Goal: Task Accomplishment & Management: Use online tool/utility

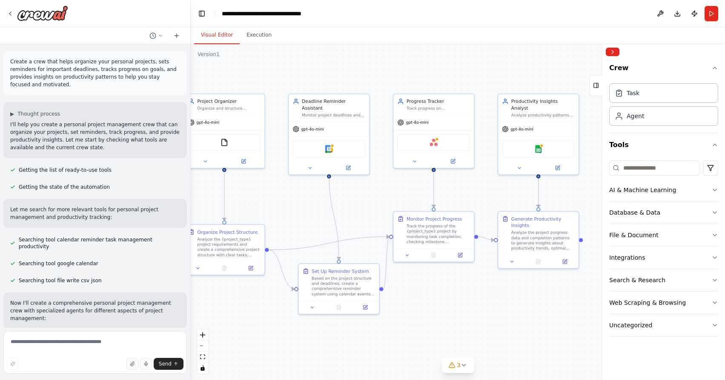
click at [10, 9] on div at bounding box center [37, 13] width 61 height 15
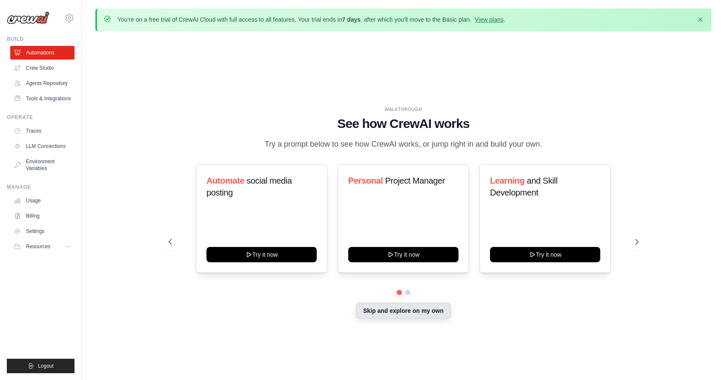
click at [378, 310] on button "Skip and explore on my own" at bounding box center [403, 311] width 95 height 16
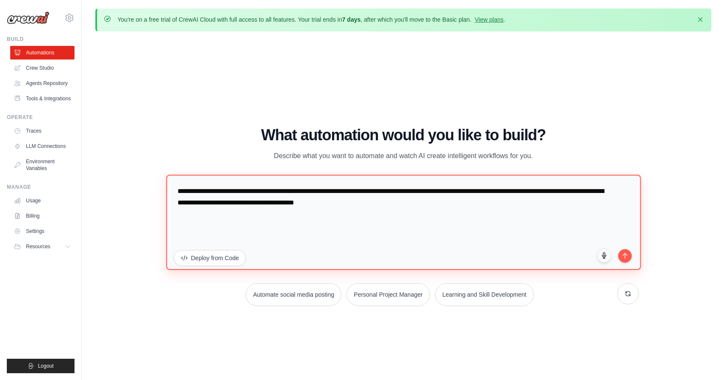
click at [338, 225] on textarea "**********" at bounding box center [403, 222] width 475 height 95
paste textarea
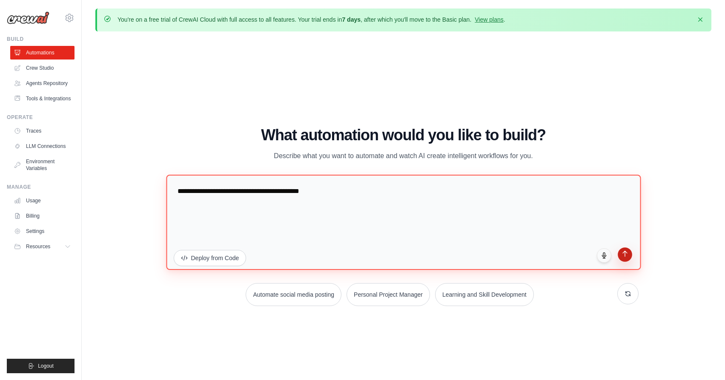
type textarea "**********"
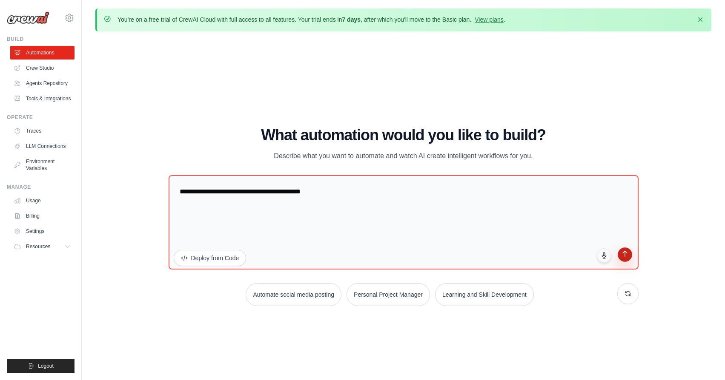
click at [620, 254] on button "submit" at bounding box center [625, 255] width 14 height 14
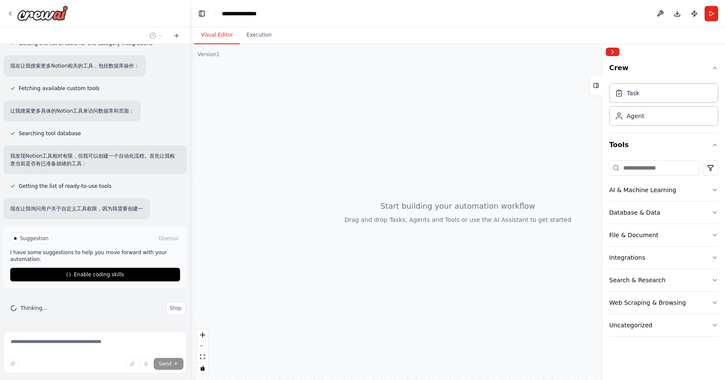
scroll to position [211, 0]
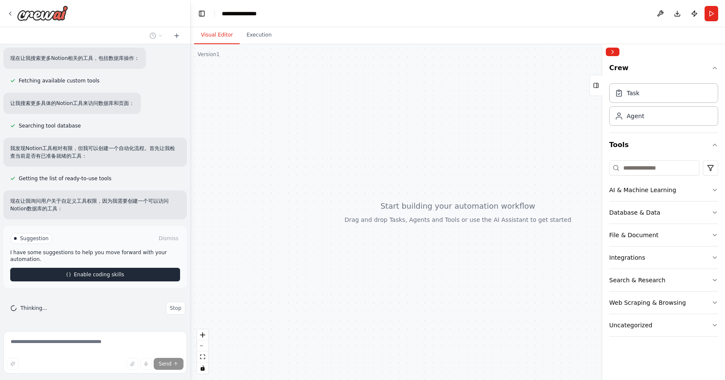
click at [117, 276] on span "Enable coding skills" at bounding box center [99, 275] width 50 height 7
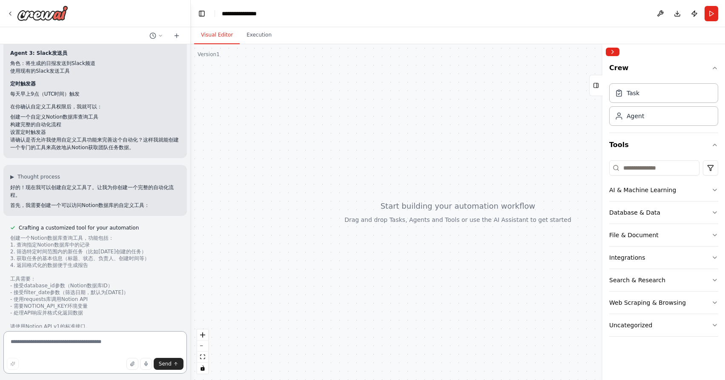
scroll to position [502, 0]
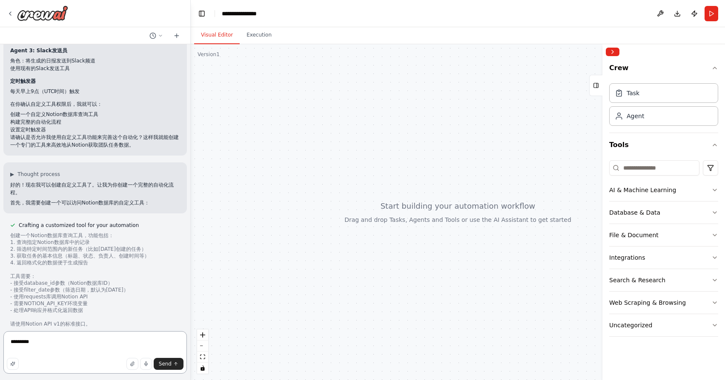
type textarea "****"
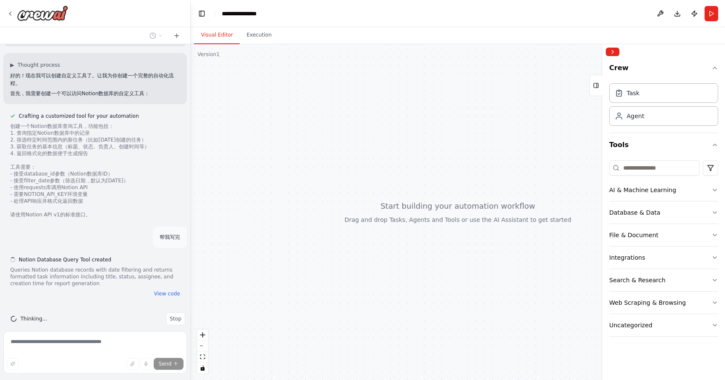
scroll to position [615, 0]
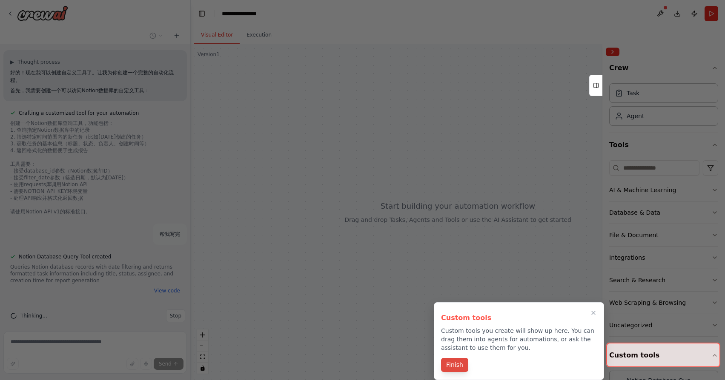
click at [459, 366] on button "Finish" at bounding box center [454, 365] width 27 height 14
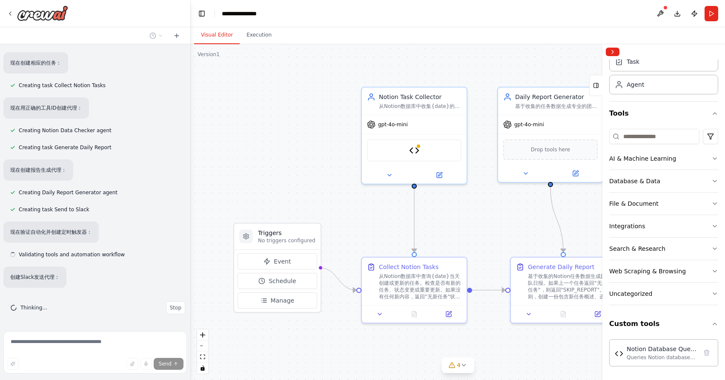
scroll to position [1101, 0]
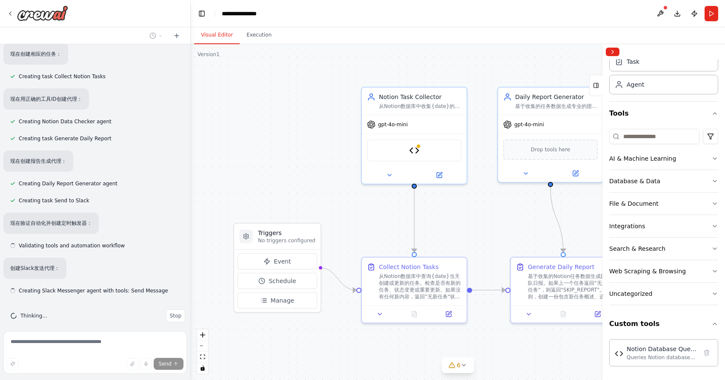
drag, startPoint x: 500, startPoint y: 218, endPoint x: 426, endPoint y: 218, distance: 73.2
click at [426, 218] on div ".deletable-edge-delete-btn { width: 20px; height: 20px; border: 0px solid #ffff…" at bounding box center [458, 212] width 534 height 336
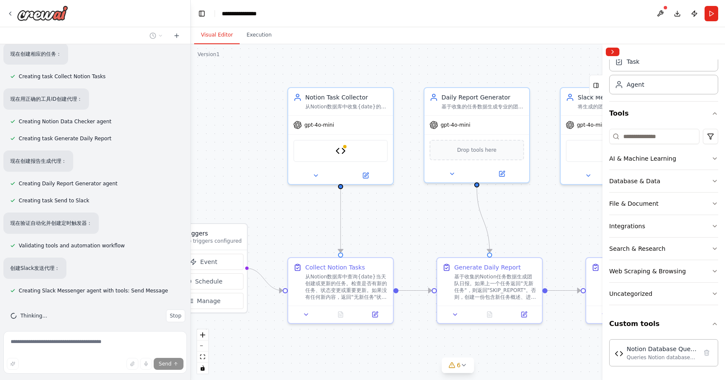
drag, startPoint x: 520, startPoint y: 221, endPoint x: 424, endPoint y: 222, distance: 95.8
click at [426, 222] on div ".deletable-edge-delete-btn { width: 20px; height: 20px; border: 0px solid #ffff…" at bounding box center [458, 212] width 534 height 336
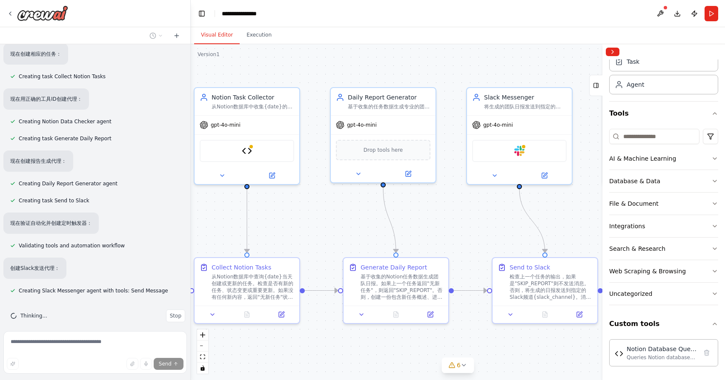
drag, startPoint x: 484, startPoint y: 218, endPoint x: 427, endPoint y: 218, distance: 57.0
click at [429, 218] on div ".deletable-edge-delete-btn { width: 20px; height: 20px; border: 0px solid #ffff…" at bounding box center [458, 212] width 534 height 336
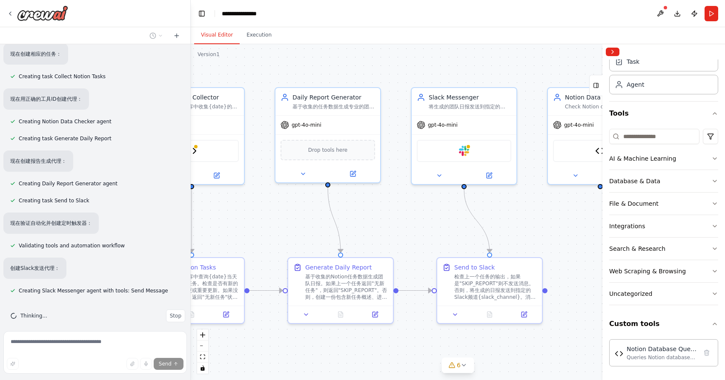
drag, startPoint x: 548, startPoint y: 218, endPoint x: 490, endPoint y: 219, distance: 58.3
click at [490, 219] on div ".deletable-edge-delete-btn { width: 20px; height: 20px; border: 0px solid #ffff…" at bounding box center [458, 212] width 534 height 336
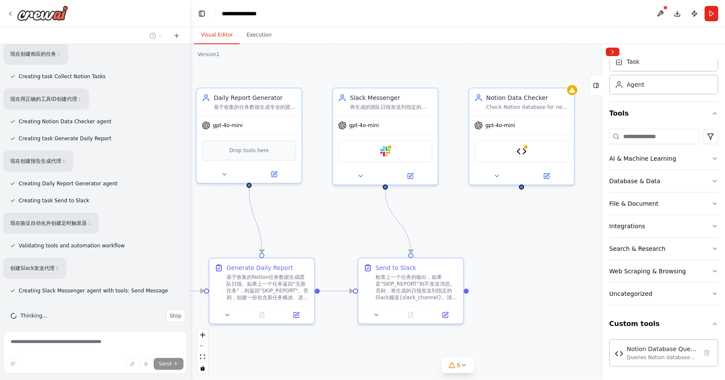
drag, startPoint x: 506, startPoint y: 215, endPoint x: 481, endPoint y: 215, distance: 25.1
click at [481, 215] on div ".deletable-edge-delete-btn { width: 20px; height: 20px; border: 0px solid #ffff…" at bounding box center [458, 212] width 534 height 336
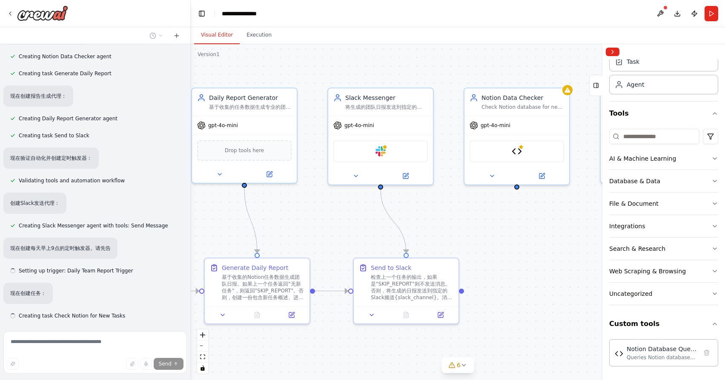
scroll to position [1167, 0]
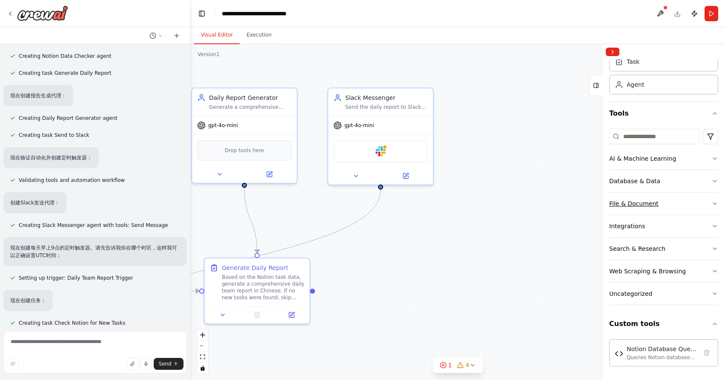
click at [672, 206] on button "File & Document" at bounding box center [663, 204] width 109 height 22
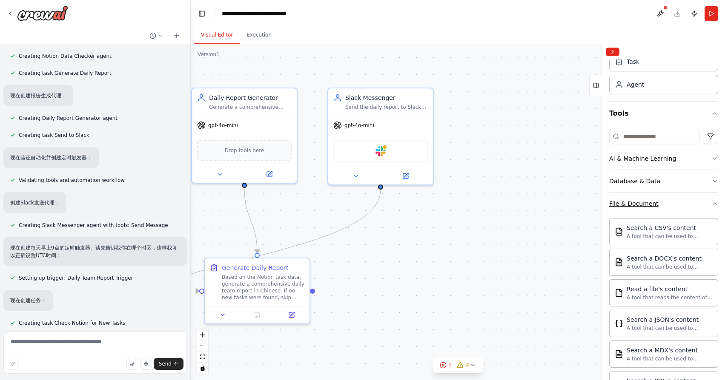
click at [692, 204] on button "File & Document" at bounding box center [663, 204] width 109 height 22
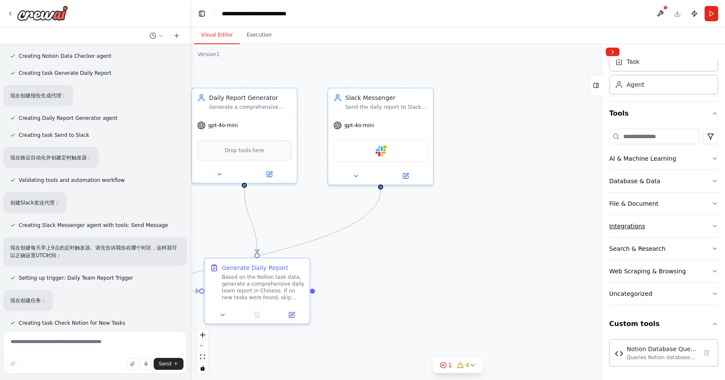
click at [669, 229] on button "Integrations" at bounding box center [663, 226] width 109 height 22
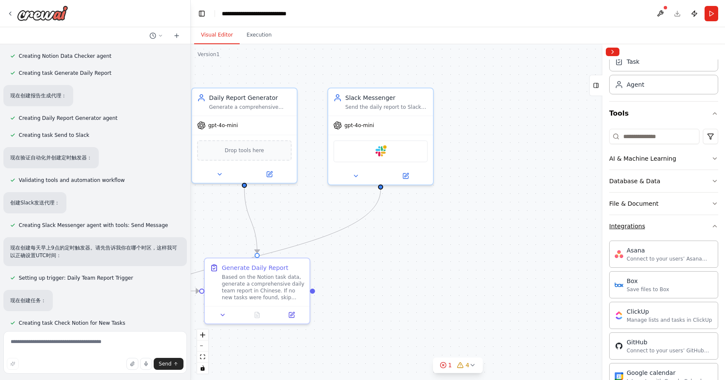
click at [682, 225] on button "Integrations" at bounding box center [663, 226] width 109 height 22
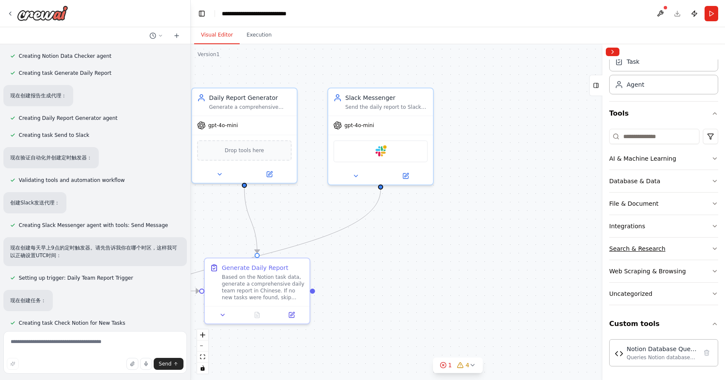
click at [674, 245] on button "Search & Research" at bounding box center [663, 249] width 109 height 22
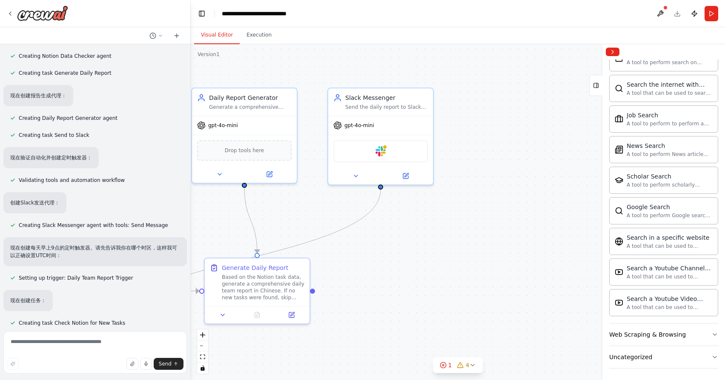
scroll to position [361, 0]
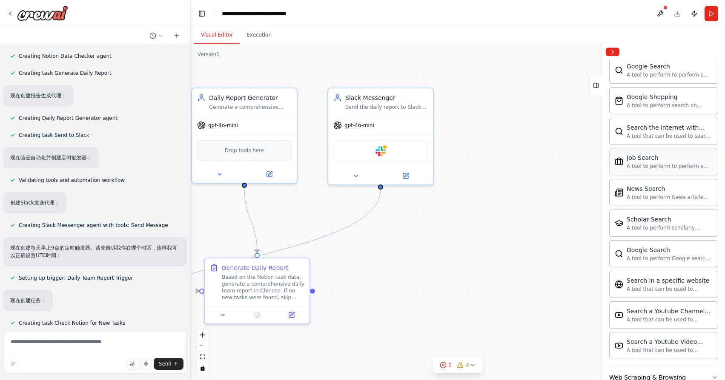
click at [673, 167] on div "A tool to perform to perform a job search in the US with a search_query." at bounding box center [669, 166] width 86 height 7
click at [679, 160] on div "Job Search" at bounding box center [669, 158] width 86 height 9
click at [677, 160] on div "Job Search" at bounding box center [669, 158] width 86 height 9
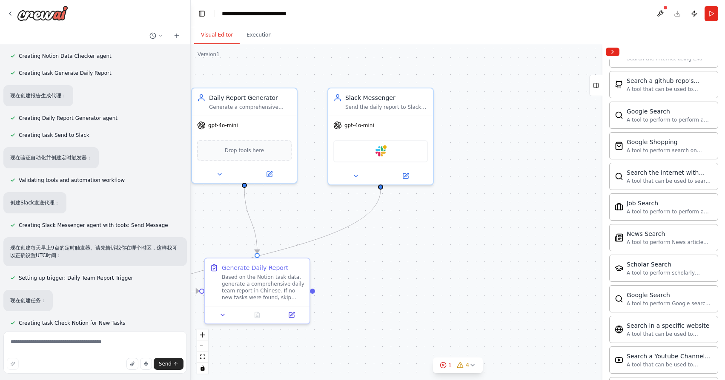
scroll to position [332, 0]
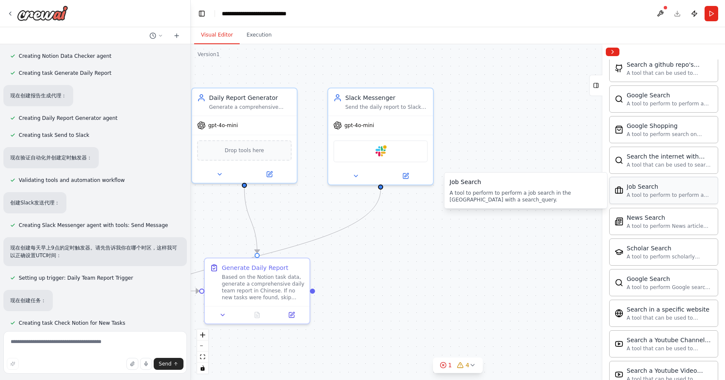
click at [674, 195] on div "A tool to perform to perform a job search in the US with a search_query." at bounding box center [669, 195] width 86 height 7
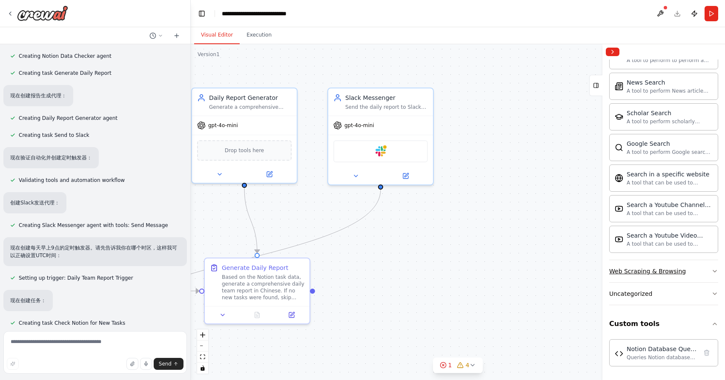
click at [664, 274] on div "Web Scraping & Browsing" at bounding box center [647, 271] width 77 height 9
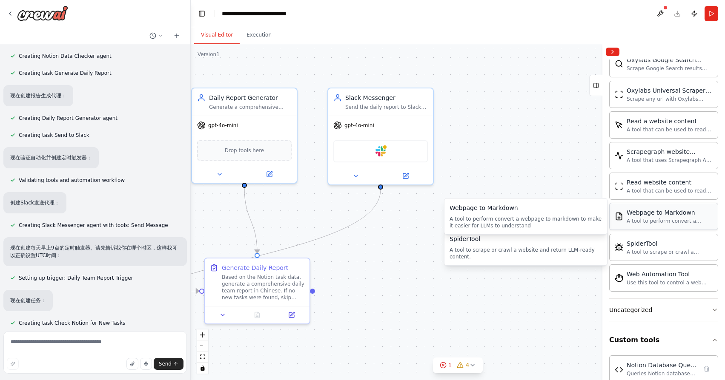
scroll to position [934, 0]
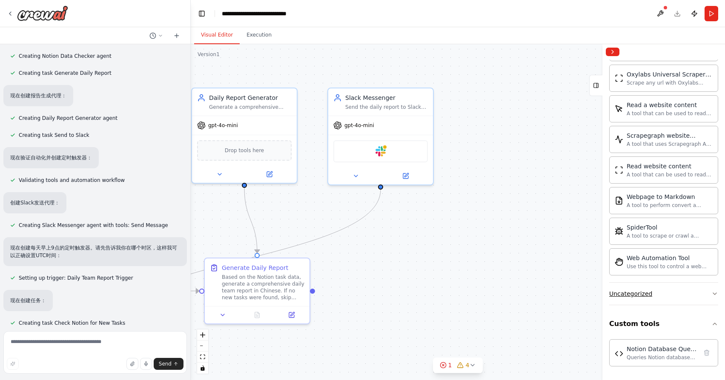
click at [653, 292] on button "Uncategorized" at bounding box center [663, 294] width 109 height 22
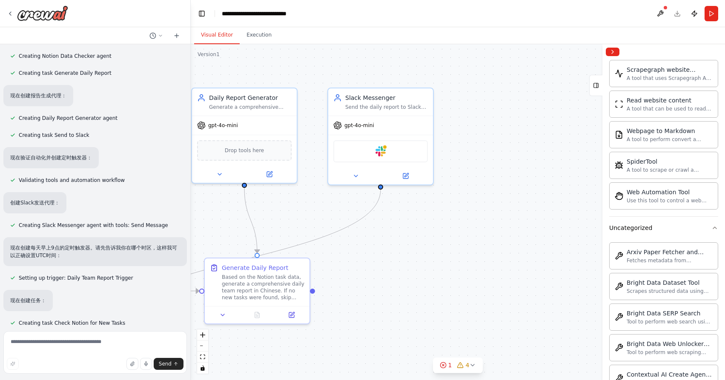
scroll to position [933, 0]
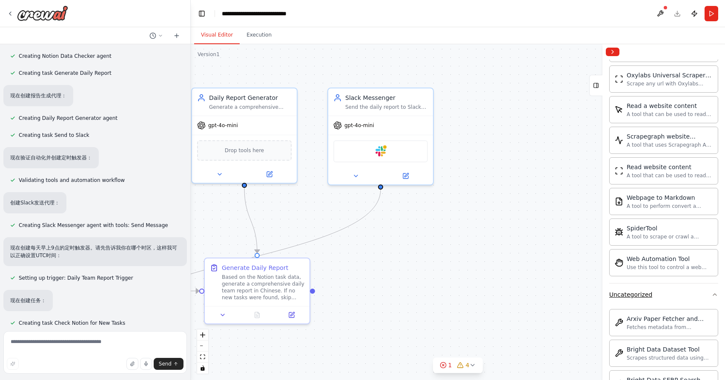
click at [660, 303] on button "Uncategorized" at bounding box center [663, 295] width 109 height 22
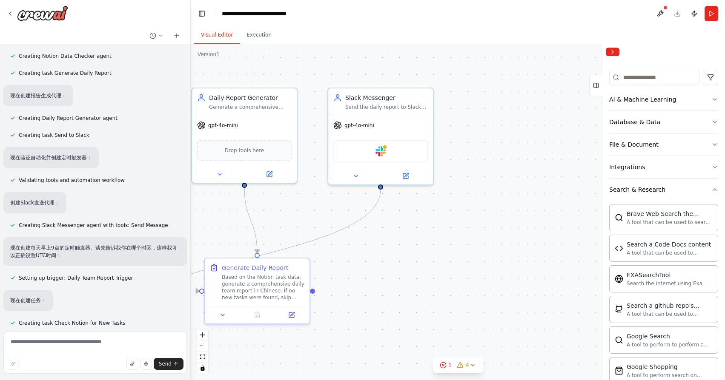
scroll to position [0, 0]
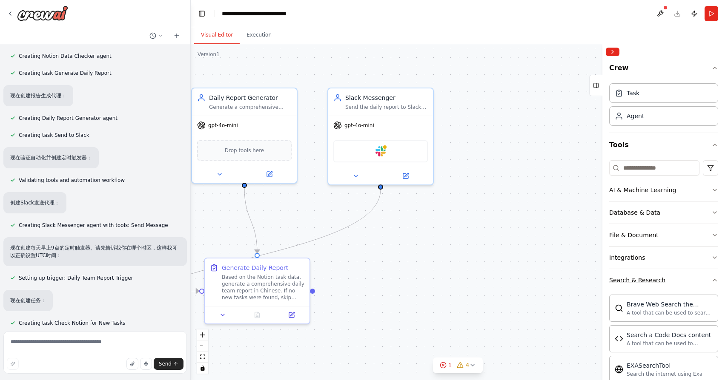
click at [669, 283] on button "Search & Research" at bounding box center [663, 280] width 109 height 22
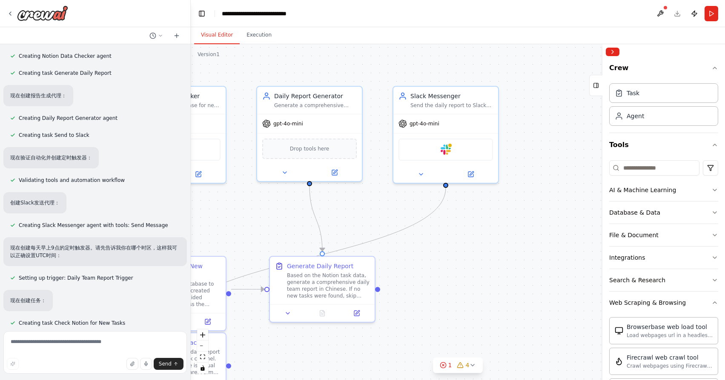
drag, startPoint x: 314, startPoint y: 176, endPoint x: 408, endPoint y: 174, distance: 94.1
click at [407, 174] on div ".deletable-edge-delete-btn { width: 20px; height: 20px; border: 0px solid #ffff…" at bounding box center [458, 212] width 534 height 336
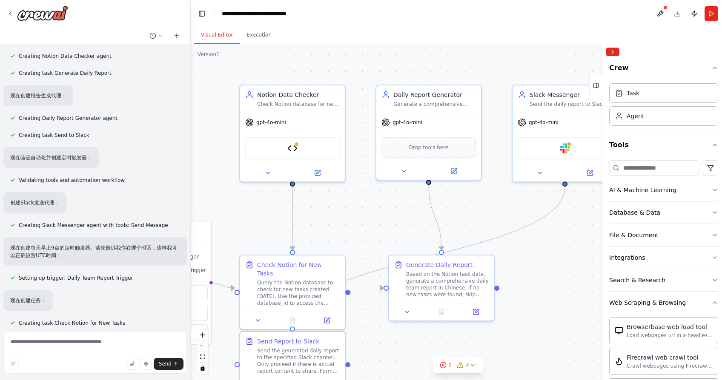
drag, startPoint x: 266, startPoint y: 206, endPoint x: 357, endPoint y: 205, distance: 91.5
click at [357, 205] on div ".deletable-edge-delete-btn { width: 20px; height: 20px; border: 0px solid #ffff…" at bounding box center [458, 212] width 534 height 336
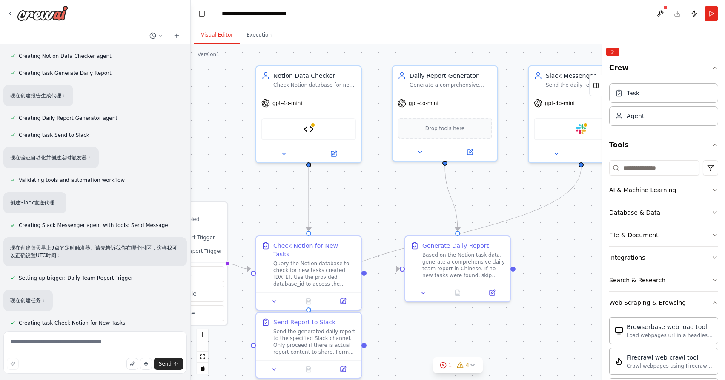
drag, startPoint x: 357, startPoint y: 205, endPoint x: 403, endPoint y: 151, distance: 70.7
click at [403, 151] on div ".deletable-edge-delete-btn { width: 20px; height: 20px; border: 0px solid #ffff…" at bounding box center [458, 212] width 534 height 336
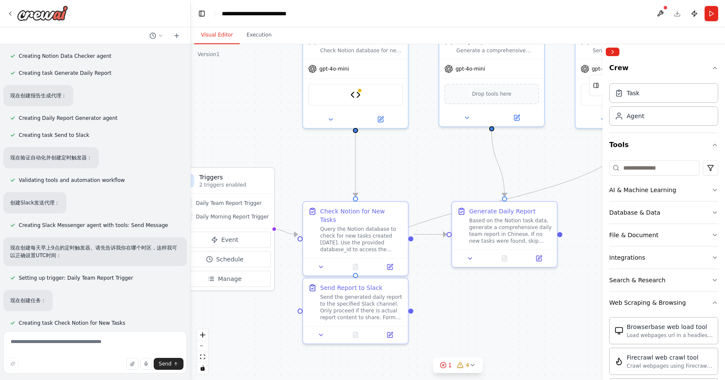
drag, startPoint x: 395, startPoint y: 158, endPoint x: 412, endPoint y: 159, distance: 17.0
click at [412, 159] on div ".deletable-edge-delete-btn { width: 20px; height: 20px; border: 0px solid #ffff…" at bounding box center [458, 212] width 534 height 336
click at [403, 160] on div ".deletable-edge-delete-btn { width: 20px; height: 20px; border: 0px solid #ffff…" at bounding box center [458, 212] width 534 height 336
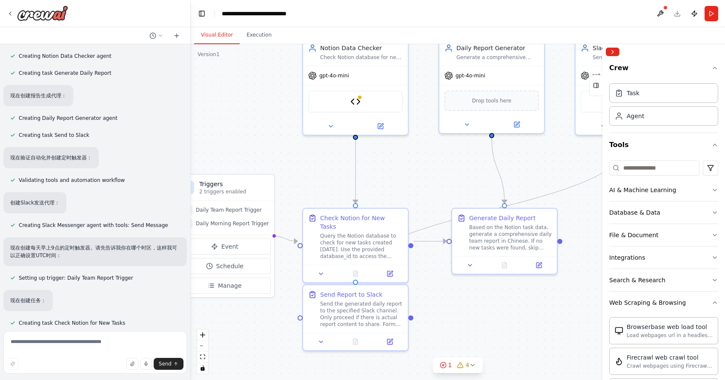
drag, startPoint x: 427, startPoint y: 154, endPoint x: 413, endPoint y: 176, distance: 25.3
click at [415, 174] on div ".deletable-edge-delete-btn { width: 20px; height: 20px; border: 0px solid #ffff…" at bounding box center [458, 212] width 534 height 336
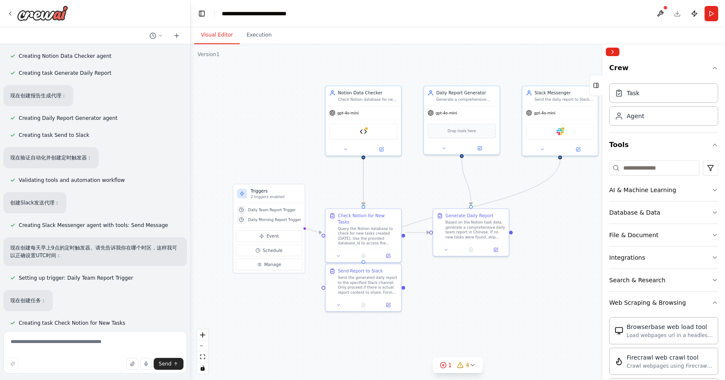
drag, startPoint x: 415, startPoint y: 177, endPoint x: 369, endPoint y: 176, distance: 45.5
click at [369, 177] on div ".deletable-edge-delete-btn { width: 20px; height: 20px; border: 0px solid #ffff…" at bounding box center [458, 212] width 534 height 336
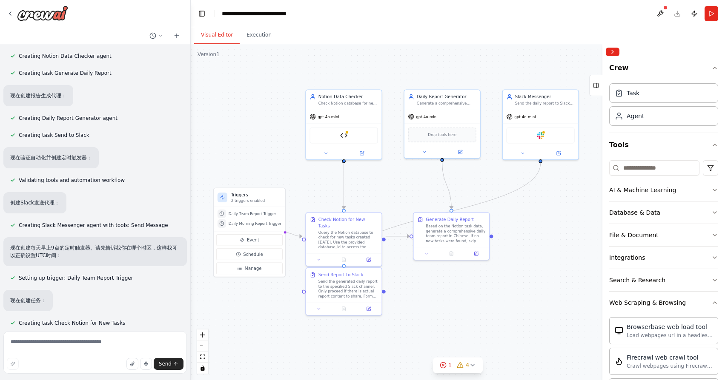
drag, startPoint x: 354, startPoint y: 174, endPoint x: 380, endPoint y: 177, distance: 26.2
click at [380, 177] on div ".deletable-edge-delete-btn { width: 20px; height: 20px; border: 0px solid #ffff…" at bounding box center [458, 212] width 534 height 336
drag, startPoint x: 156, startPoint y: 247, endPoint x: 138, endPoint y: 226, distance: 27.2
click at [138, 226] on div "每天早上 9 点，从 Notion 生成一份团队日报并发到 Slack，如果没有新任务，就跳过 ▶ Thought process 我来帮你创建一个自动化流程…" at bounding box center [95, 186] width 190 height 284
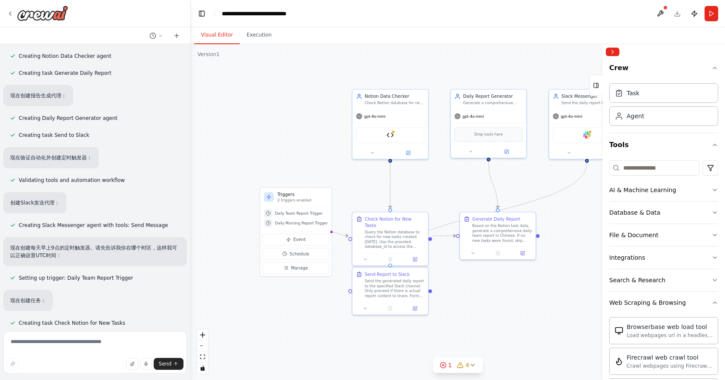
drag, startPoint x: 411, startPoint y: 187, endPoint x: 456, endPoint y: 186, distance: 45.5
click at [456, 186] on div ".deletable-edge-delete-btn { width: 20px; height: 20px; border: 0px solid #ffff…" at bounding box center [458, 212] width 534 height 336
drag, startPoint x: 389, startPoint y: 144, endPoint x: 389, endPoint y: 165, distance: 20.4
click at [389, 165] on div "gpt-4o-mini Notion Database Query Tool" at bounding box center [390, 151] width 76 height 50
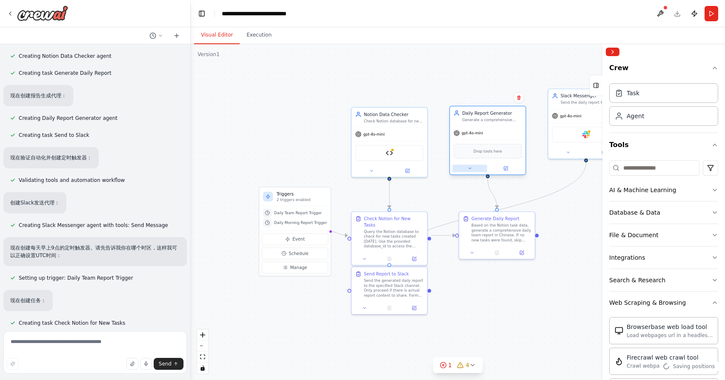
drag, startPoint x: 483, startPoint y: 147, endPoint x: 483, endPoint y: 167, distance: 20.4
click at [483, 167] on button at bounding box center [469, 168] width 35 height 7
drag, startPoint x: 537, startPoint y: 179, endPoint x: 454, endPoint y: 177, distance: 83.0
click at [456, 178] on div ".deletable-edge-delete-btn { width: 20px; height: 20px; border: 0px solid #ffff…" at bounding box center [458, 212] width 534 height 336
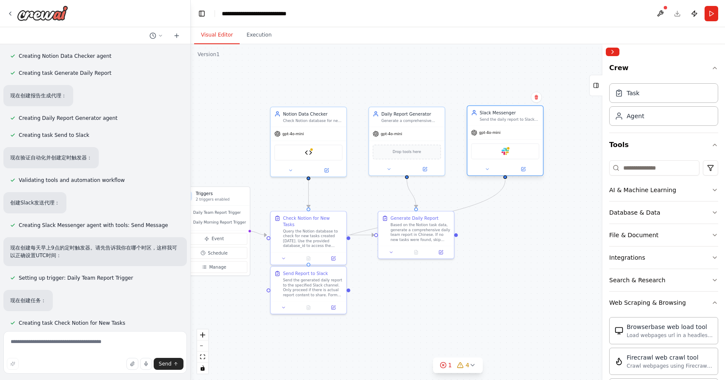
drag, startPoint x: 503, startPoint y: 144, endPoint x: 503, endPoint y: 163, distance: 18.3
click at [503, 163] on div "gpt-4o-mini Slack" at bounding box center [505, 151] width 76 height 50
drag, startPoint x: 466, startPoint y: 189, endPoint x: 536, endPoint y: 189, distance: 69.8
click at [535, 189] on div ".deletable-edge-delete-btn { width: 20px; height: 20px; border: 0px solid #ffff…" at bounding box center [458, 212] width 534 height 336
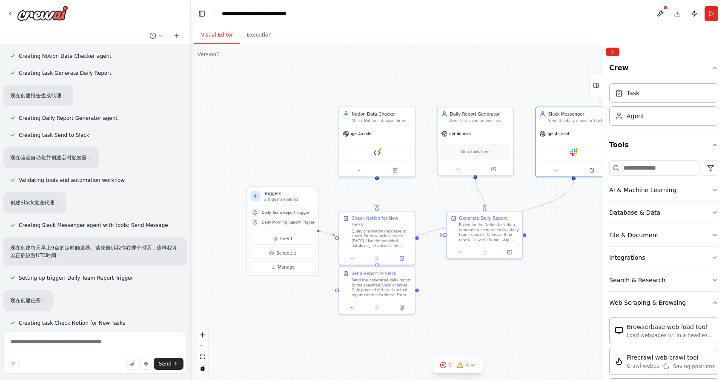
click at [429, 189] on div ".deletable-edge-delete-btn { width: 20px; height: 20px; border: 0px solid #ffff…" at bounding box center [458, 212] width 534 height 336
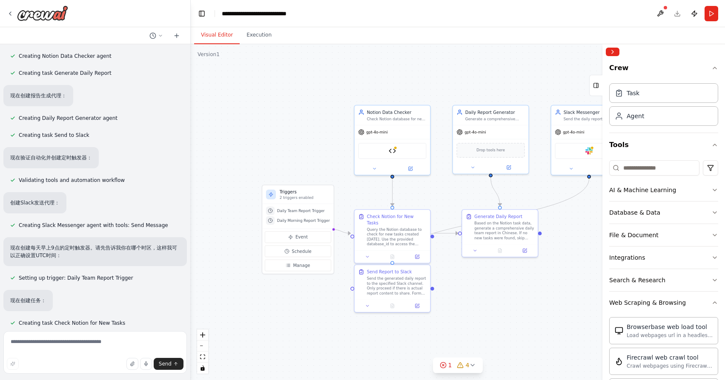
drag, startPoint x: 444, startPoint y: 194, endPoint x: 470, endPoint y: 188, distance: 26.6
click at [470, 188] on div ".deletable-edge-delete-btn { width: 20px; height: 20px; border: 0px solid #ffff…" at bounding box center [458, 212] width 534 height 336
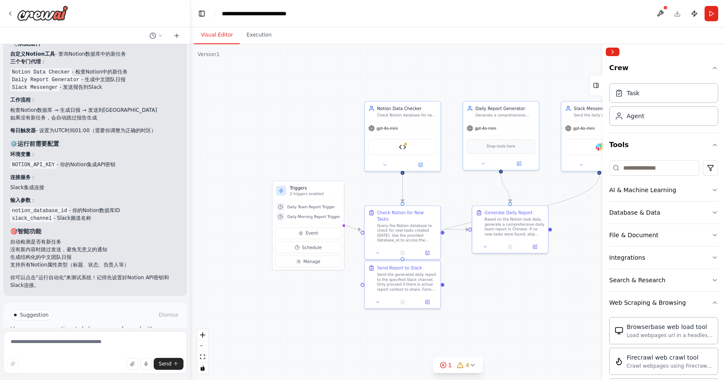
scroll to position [2310, 0]
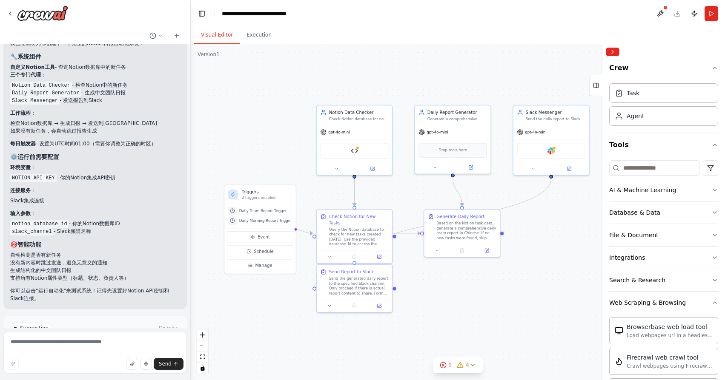
drag, startPoint x: 275, startPoint y: 152, endPoint x: 198, endPoint y: 158, distance: 77.7
click at [198, 158] on div ".deletable-edge-delete-btn { width: 20px; height: 20px; border: 0px solid #ffff…" at bounding box center [458, 212] width 534 height 336
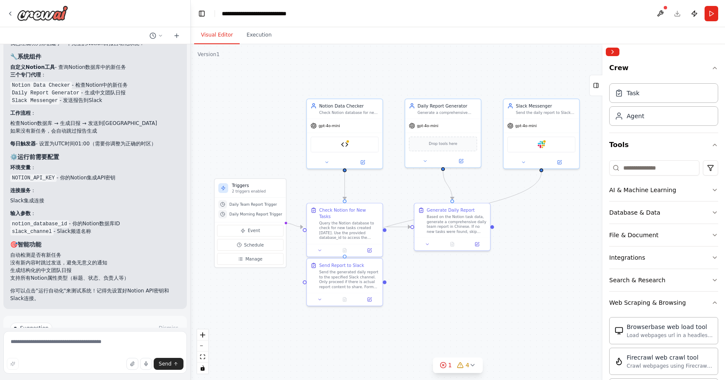
drag, startPoint x: 222, startPoint y: 154, endPoint x: 242, endPoint y: 146, distance: 21.2
click at [242, 146] on div ".deletable-edge-delete-btn { width: 20px; height: 20px; border: 0px solid #ffff…" at bounding box center [458, 212] width 534 height 336
drag, startPoint x: 455, startPoint y: 222, endPoint x: 446, endPoint y: 235, distance: 15.7
click at [446, 235] on div "Based on the Notion task data, generate a comprehensive daily team report in Ch…" at bounding box center [448, 236] width 60 height 20
